Goal: Transaction & Acquisition: Purchase product/service

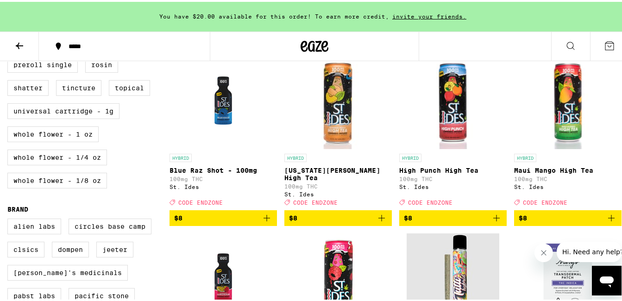
click at [381, 222] on icon "Add to bag" at bounding box center [381, 216] width 11 height 11
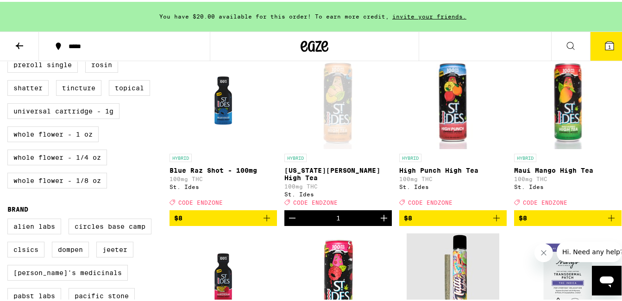
click at [607, 222] on icon "Add to bag" at bounding box center [611, 216] width 11 height 11
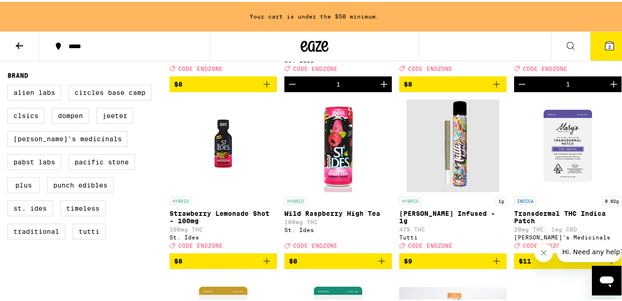
scroll to position [648, 0]
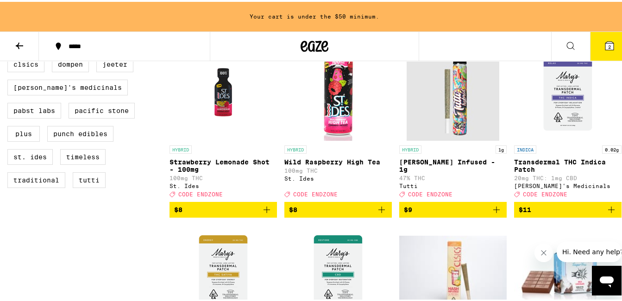
click at [492, 213] on icon "Add to bag" at bounding box center [496, 207] width 11 height 11
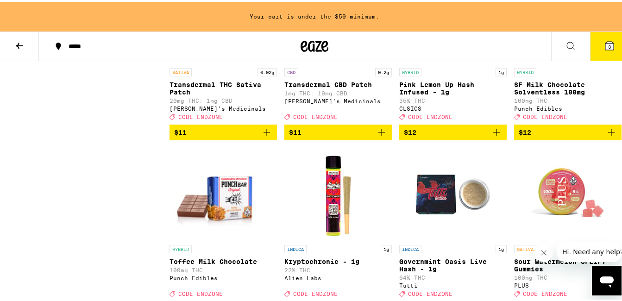
scroll to position [880, 0]
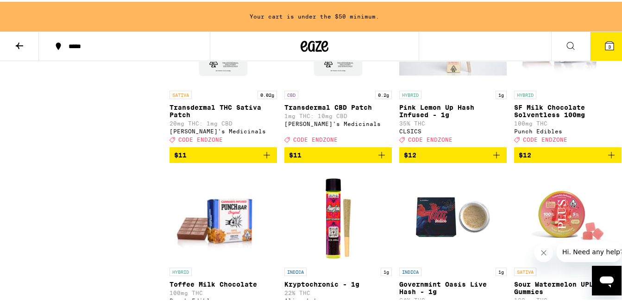
click at [606, 159] on icon "Add to bag" at bounding box center [611, 153] width 11 height 11
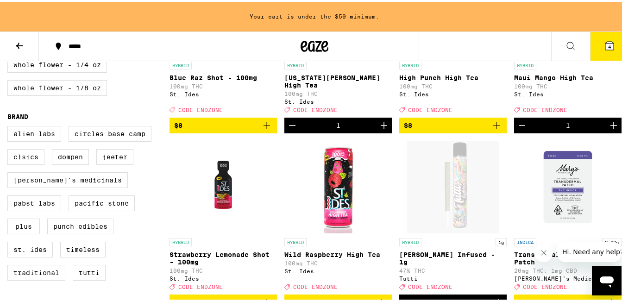
scroll to position [602, 0]
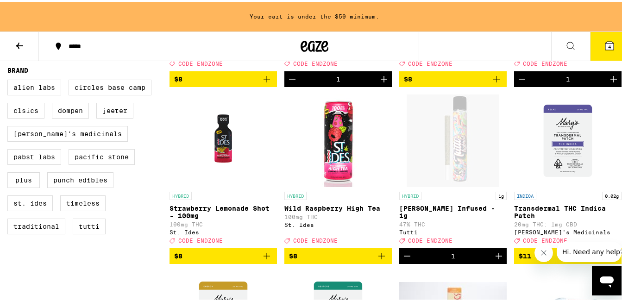
click at [401, 260] on icon "Decrement" at bounding box center [406, 254] width 11 height 11
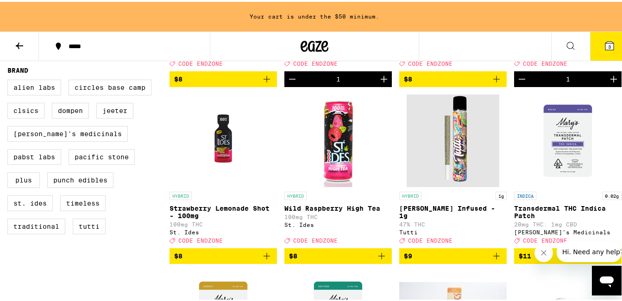
click at [376, 260] on icon "Add to bag" at bounding box center [381, 254] width 11 height 11
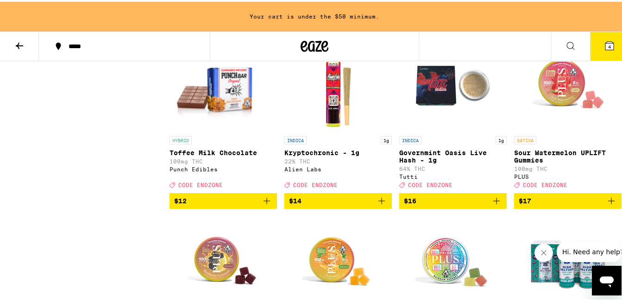
scroll to position [1018, 0]
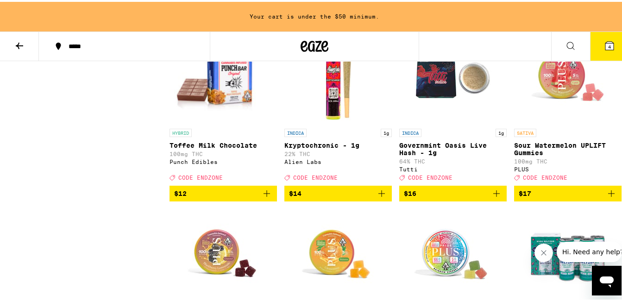
click at [378, 195] on icon "Add to bag" at bounding box center [381, 191] width 6 height 6
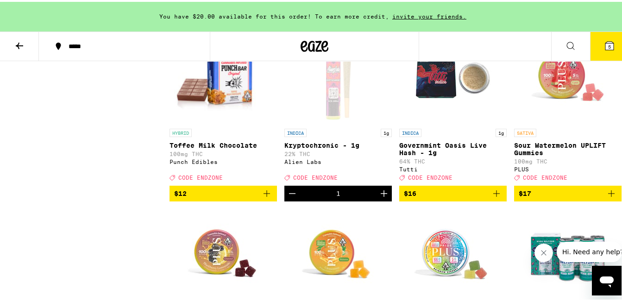
click at [605, 41] on icon at bounding box center [609, 44] width 8 height 8
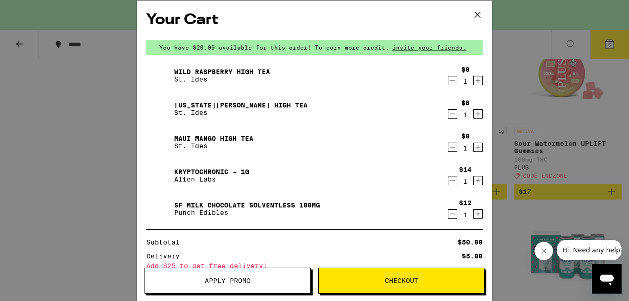
click at [260, 284] on button "Apply Promo" at bounding box center [227, 281] width 166 height 26
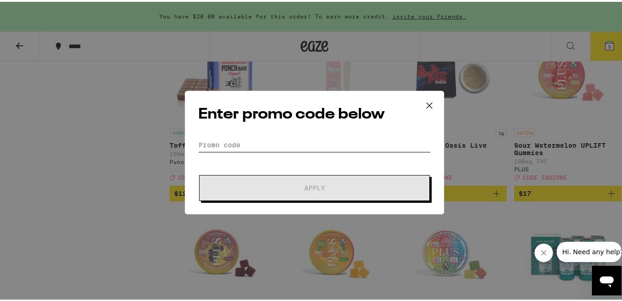
click at [308, 143] on input "Promo Code" at bounding box center [314, 143] width 232 height 14
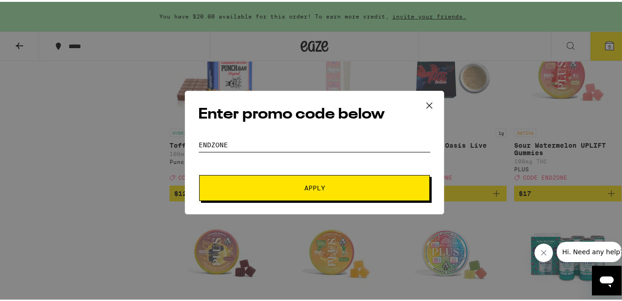
type input "endzone"
click at [319, 185] on span "Apply" at bounding box center [314, 186] width 21 height 6
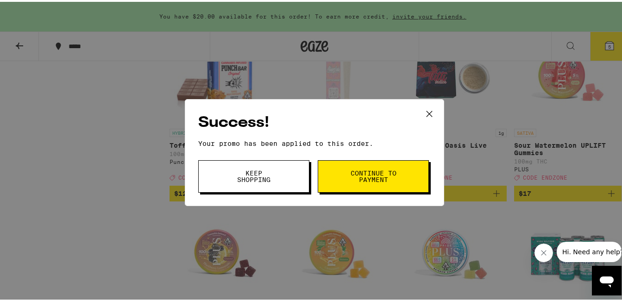
click at [275, 181] on button "Keep Shopping" at bounding box center [253, 174] width 111 height 32
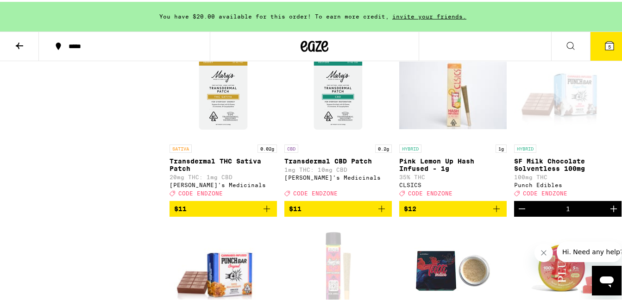
scroll to position [833, 0]
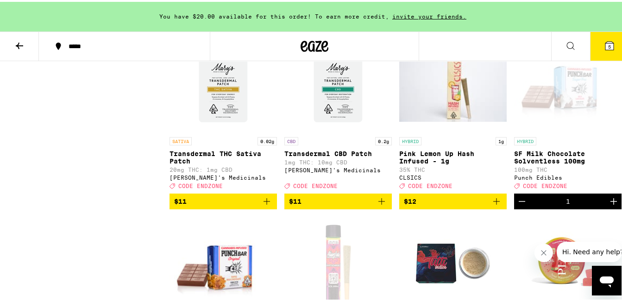
click at [520, 205] on icon "Decrement" at bounding box center [521, 199] width 11 height 11
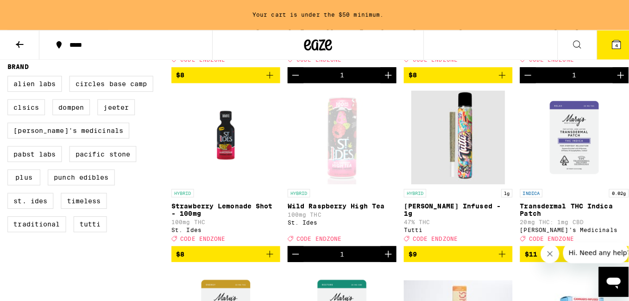
scroll to position [648, 0]
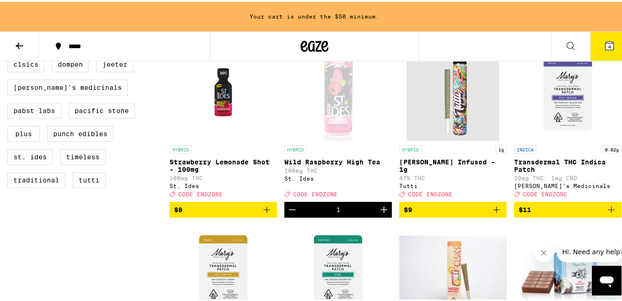
click at [265, 216] on button "$8" at bounding box center [222, 208] width 107 height 16
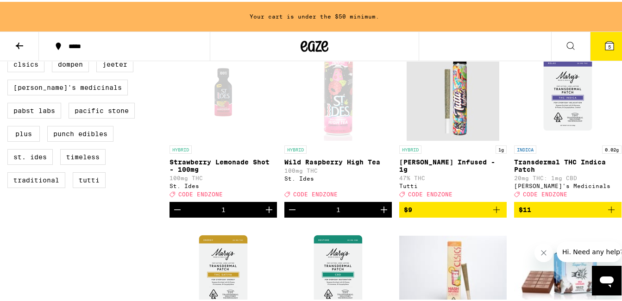
click at [179, 213] on icon "Decrement" at bounding box center [177, 207] width 11 height 11
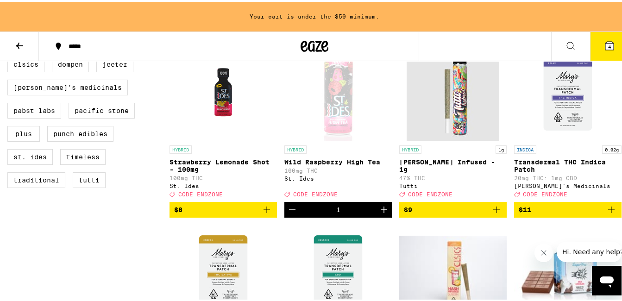
click at [607, 42] on icon at bounding box center [609, 43] width 11 height 11
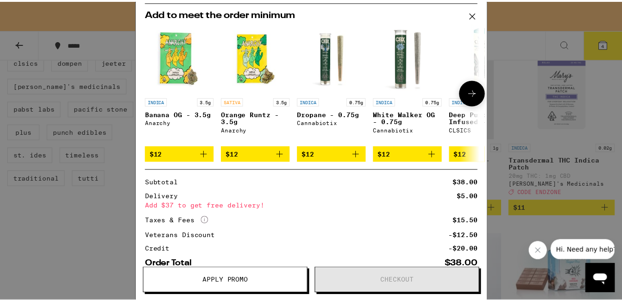
scroll to position [253, 0]
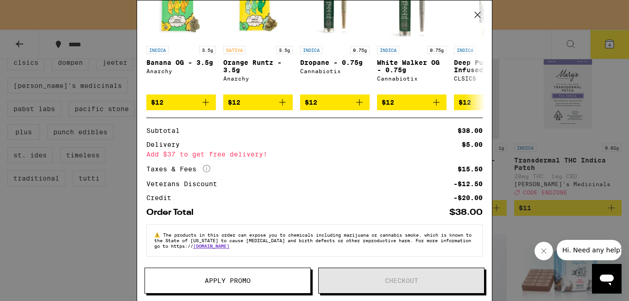
click at [476, 15] on icon at bounding box center [477, 15] width 14 height 14
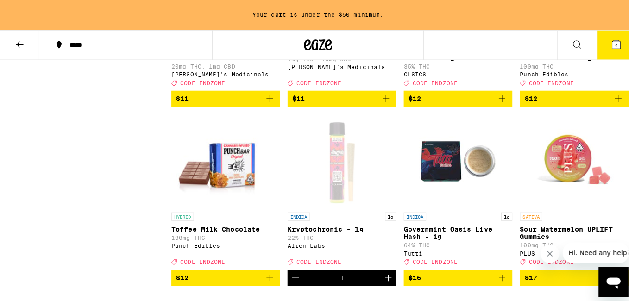
scroll to position [880, 0]
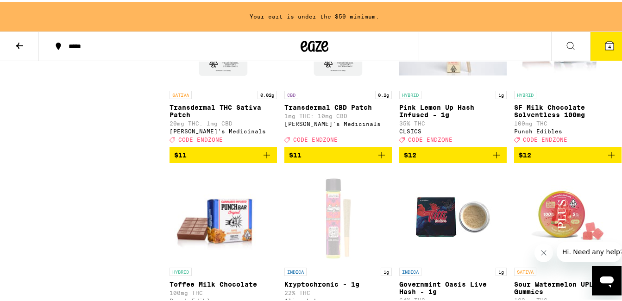
click at [606, 159] on icon "Add to bag" at bounding box center [611, 153] width 11 height 11
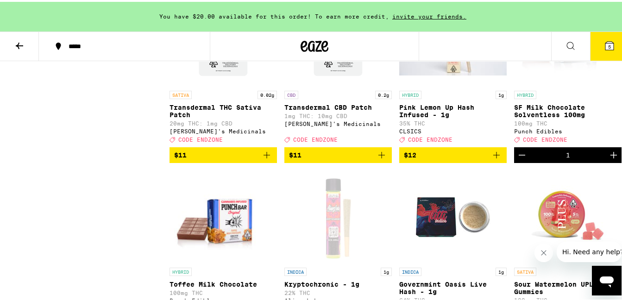
click at [605, 42] on icon at bounding box center [609, 44] width 8 height 8
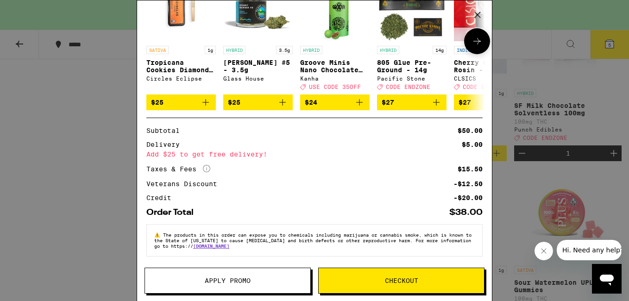
scroll to position [286, 0]
click at [248, 286] on button "Apply Promo" at bounding box center [227, 281] width 166 height 26
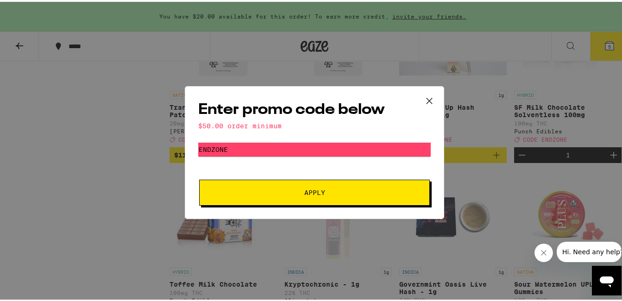
click at [316, 188] on span "Apply" at bounding box center [314, 190] width 21 height 6
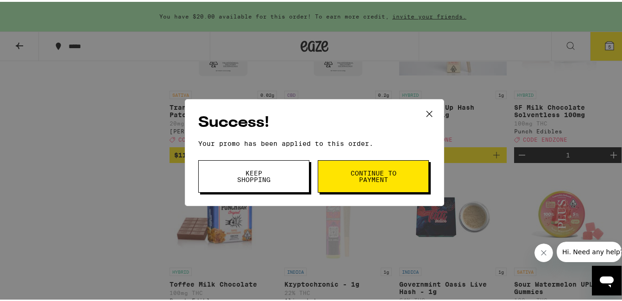
click at [271, 187] on button "Keep Shopping" at bounding box center [253, 174] width 111 height 32
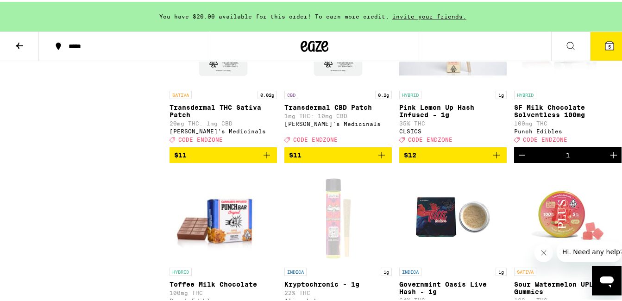
click at [605, 46] on icon at bounding box center [609, 44] width 8 height 8
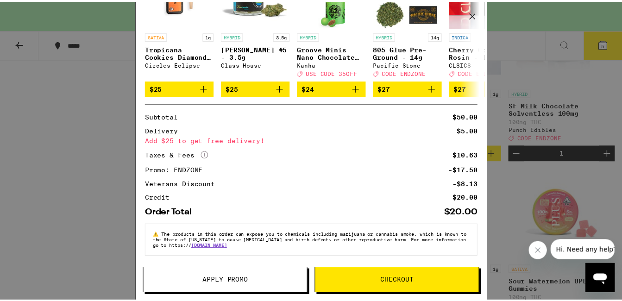
scroll to position [300, 0]
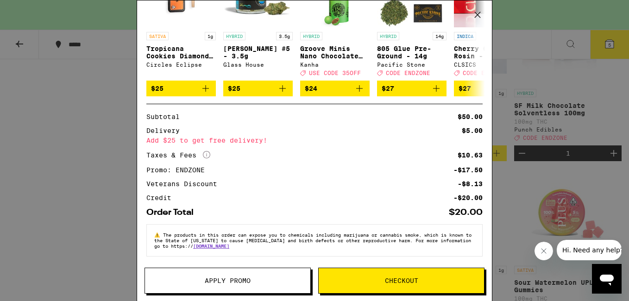
click at [62, 24] on div "Your Cart You have $20.00 available for this order! To earn more credit, invite…" at bounding box center [314, 150] width 629 height 301
